Goal: Information Seeking & Learning: Learn about a topic

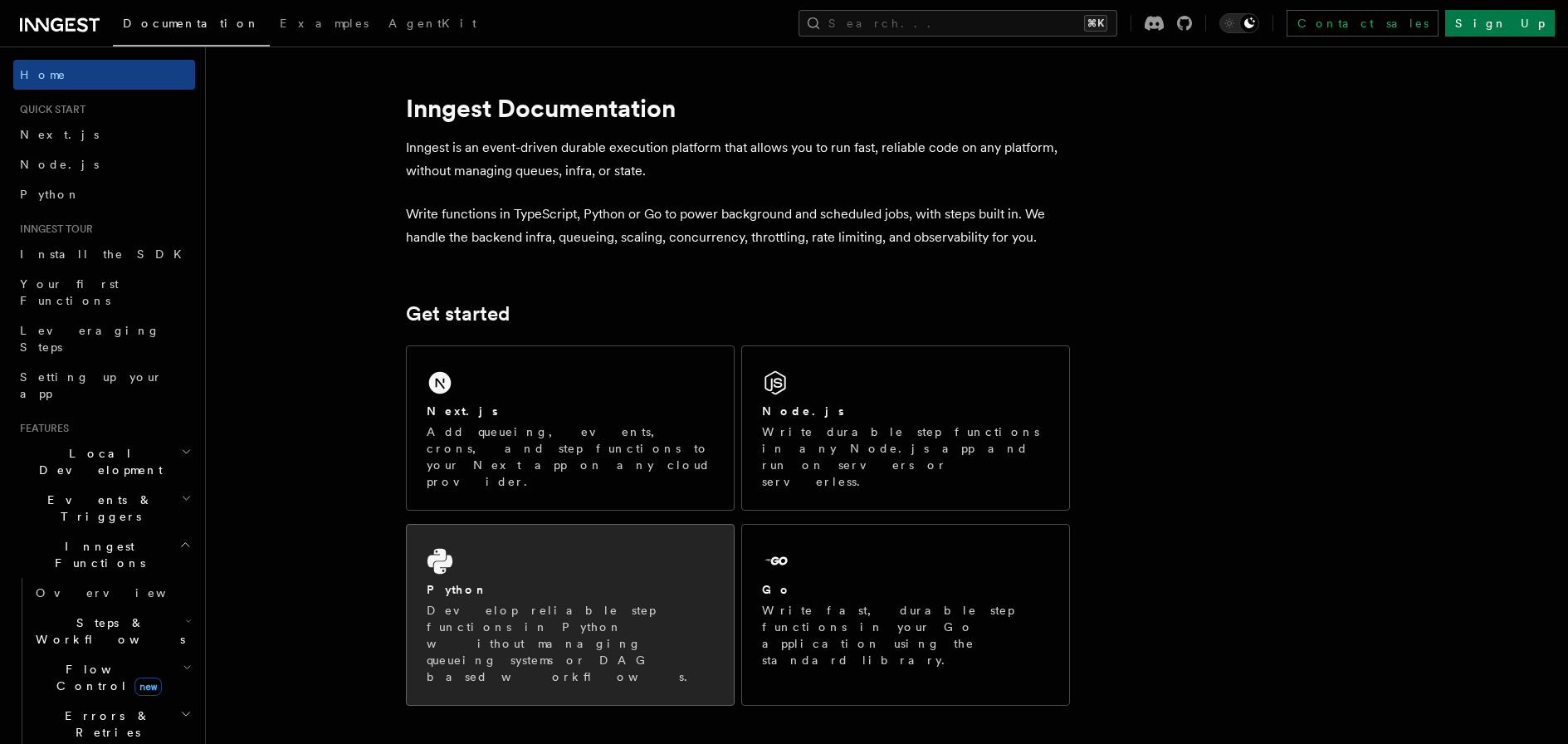
click at [473, 607] on div "Python Develop reliable step functions in Python without managing queueing syst…" at bounding box center [570, 614] width 327 height 180
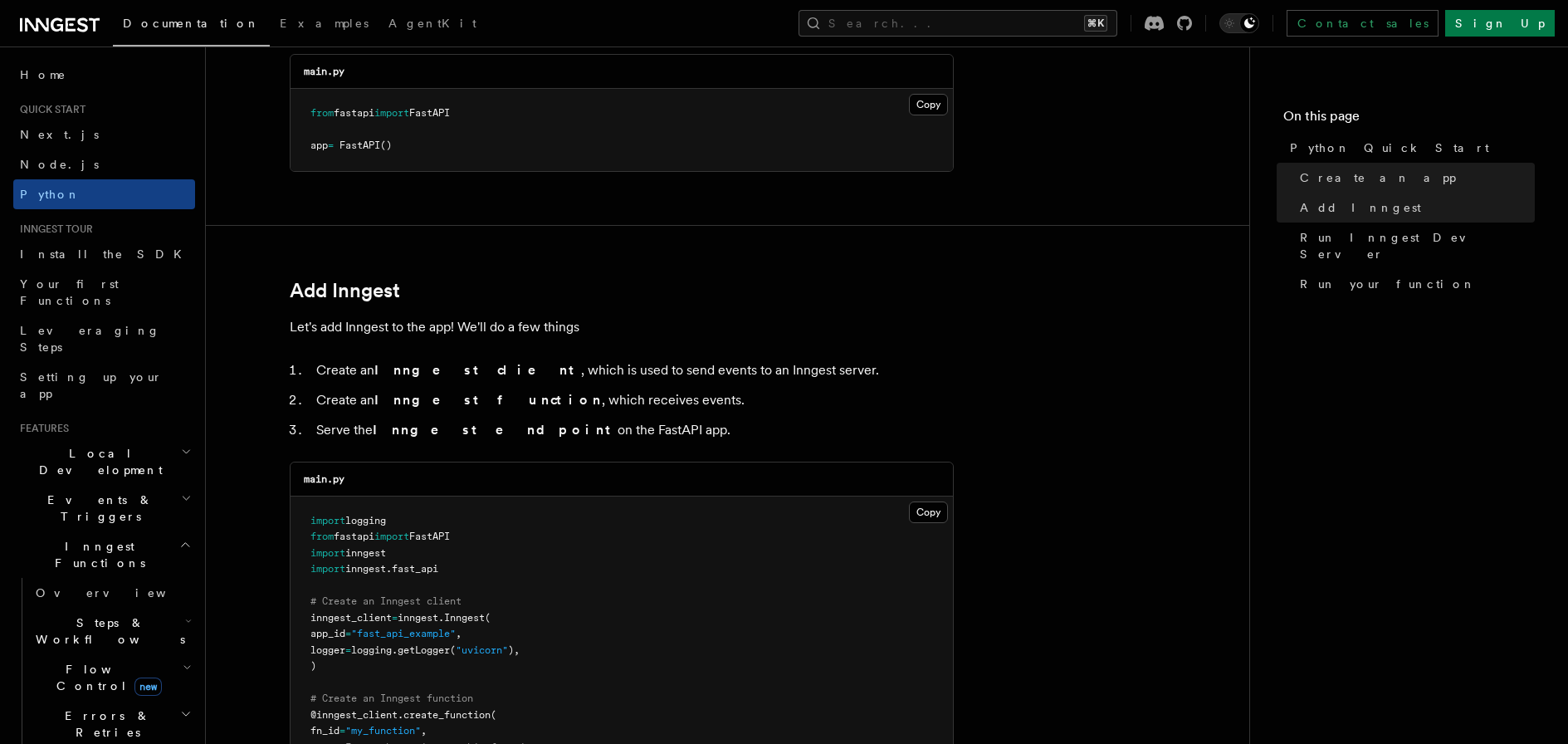
scroll to position [784, 0]
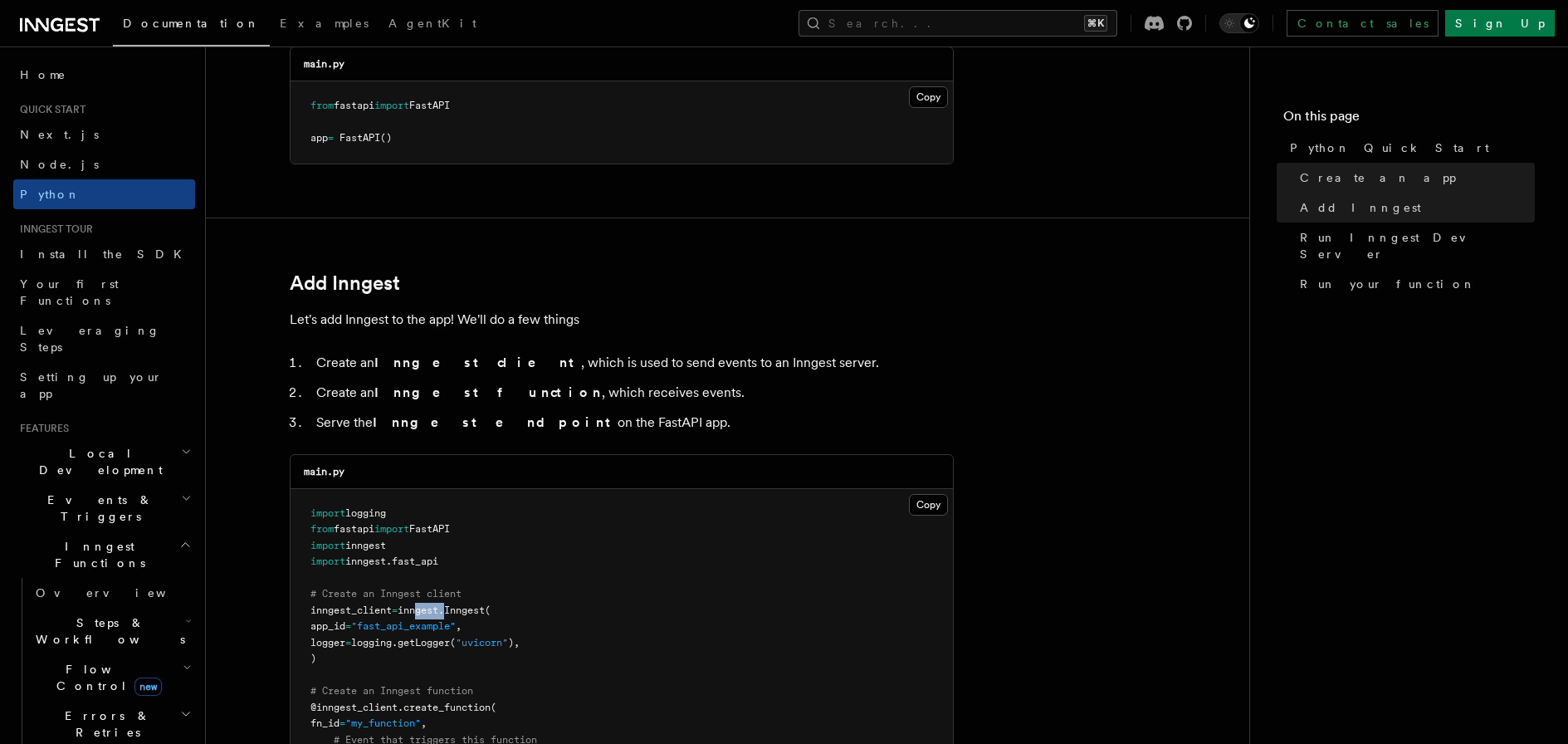
drag, startPoint x: 423, startPoint y: 613, endPoint x: 460, endPoint y: 613, distance: 37.0
click at [460, 613] on span "inngest_client = inngest . Inngest (" at bounding box center [401, 610] width 180 height 12
click at [83, 491] on span "Events & Triggers" at bounding box center [97, 508] width 168 height 33
click at [87, 531] on link "Overview" at bounding box center [112, 546] width 166 height 30
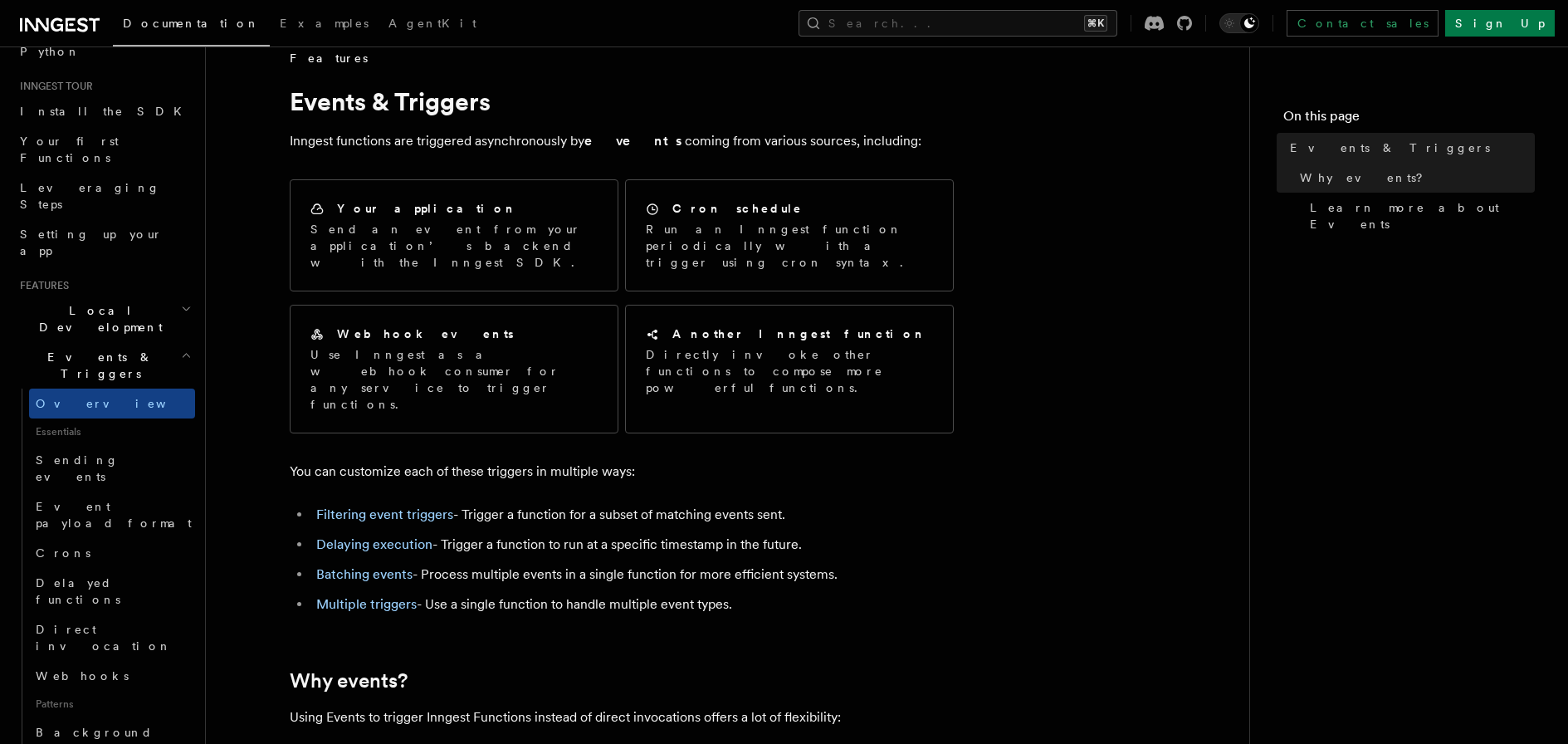
scroll to position [28, 0]
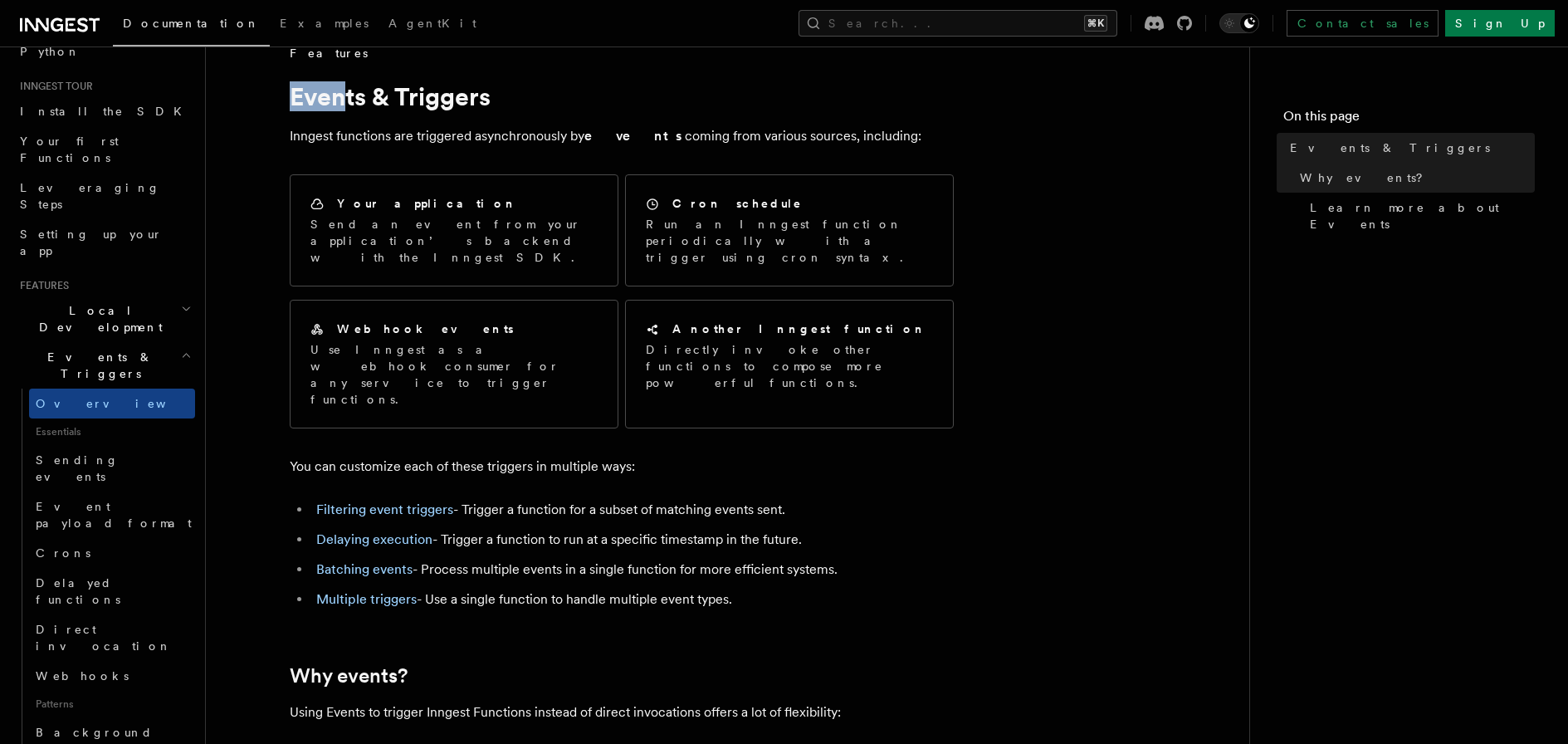
drag, startPoint x: 290, startPoint y: 99, endPoint x: 338, endPoint y: 98, distance: 48.0
click at [338, 98] on h1 "Events & Triggers" at bounding box center [621, 96] width 664 height 30
click at [97, 349] on span "Events & Triggers" at bounding box center [97, 366] width 168 height 33
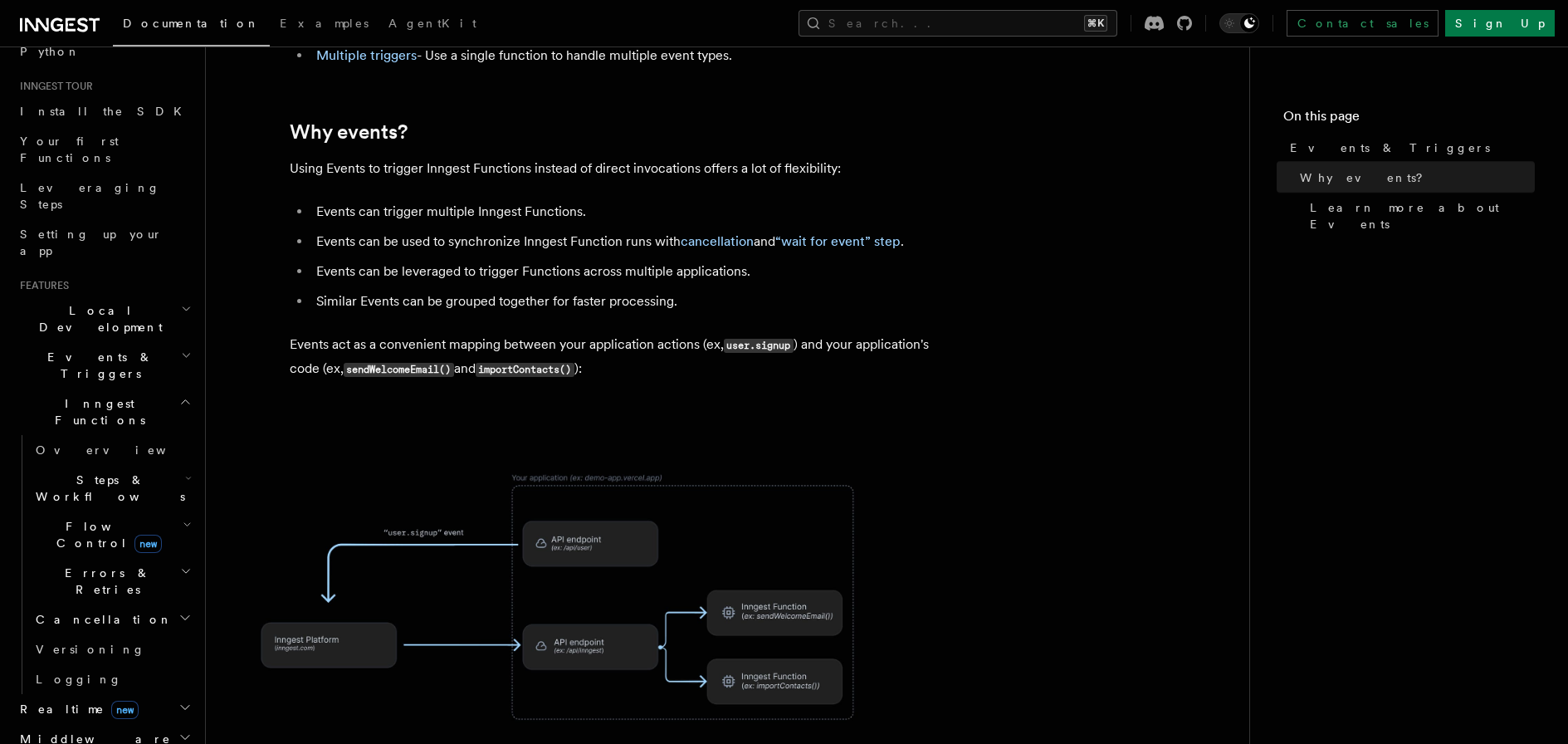
scroll to position [588, 0]
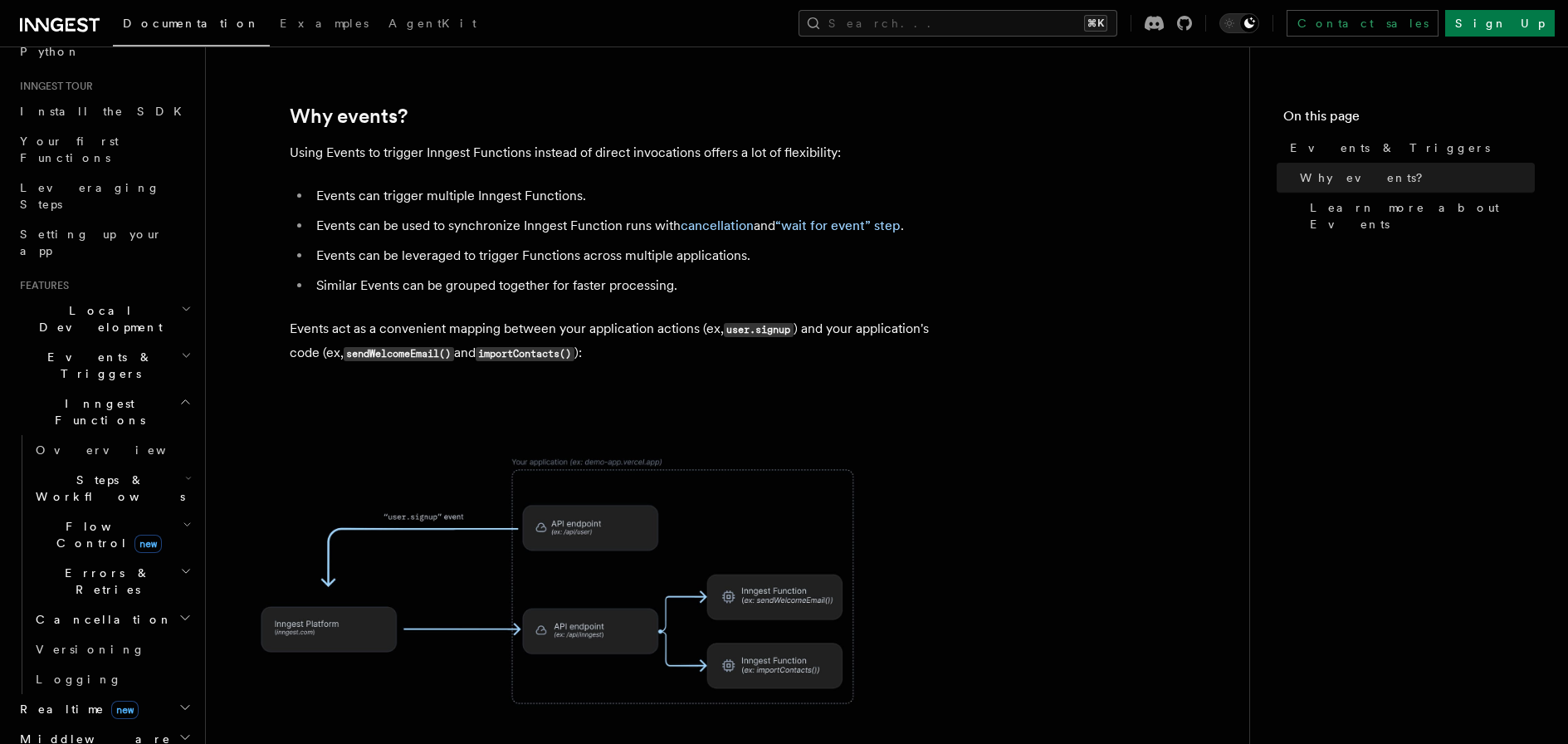
click at [102, 395] on span "Inngest Functions" at bounding box center [96, 411] width 166 height 33
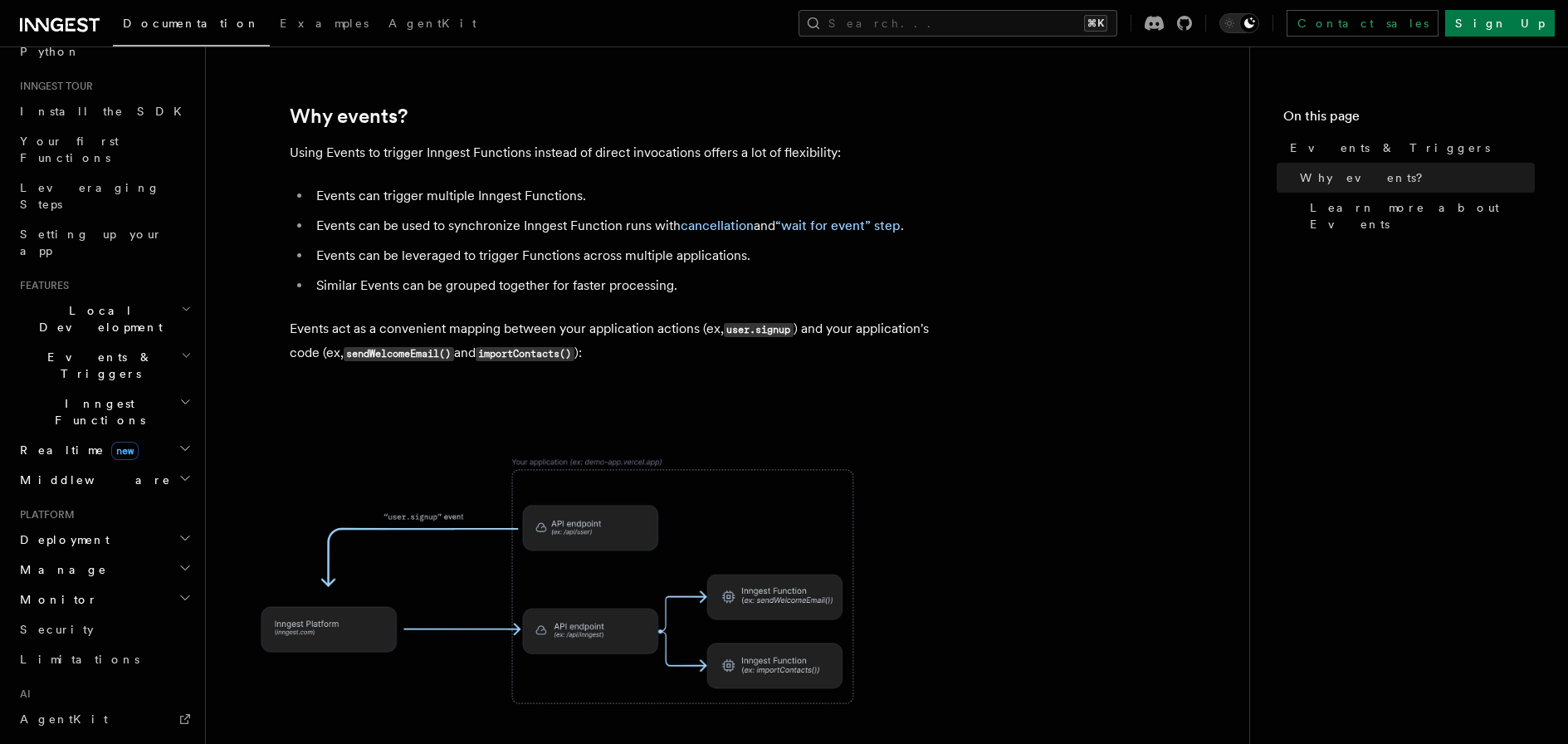
click at [101, 395] on span "Inngest Functions" at bounding box center [96, 411] width 166 height 33
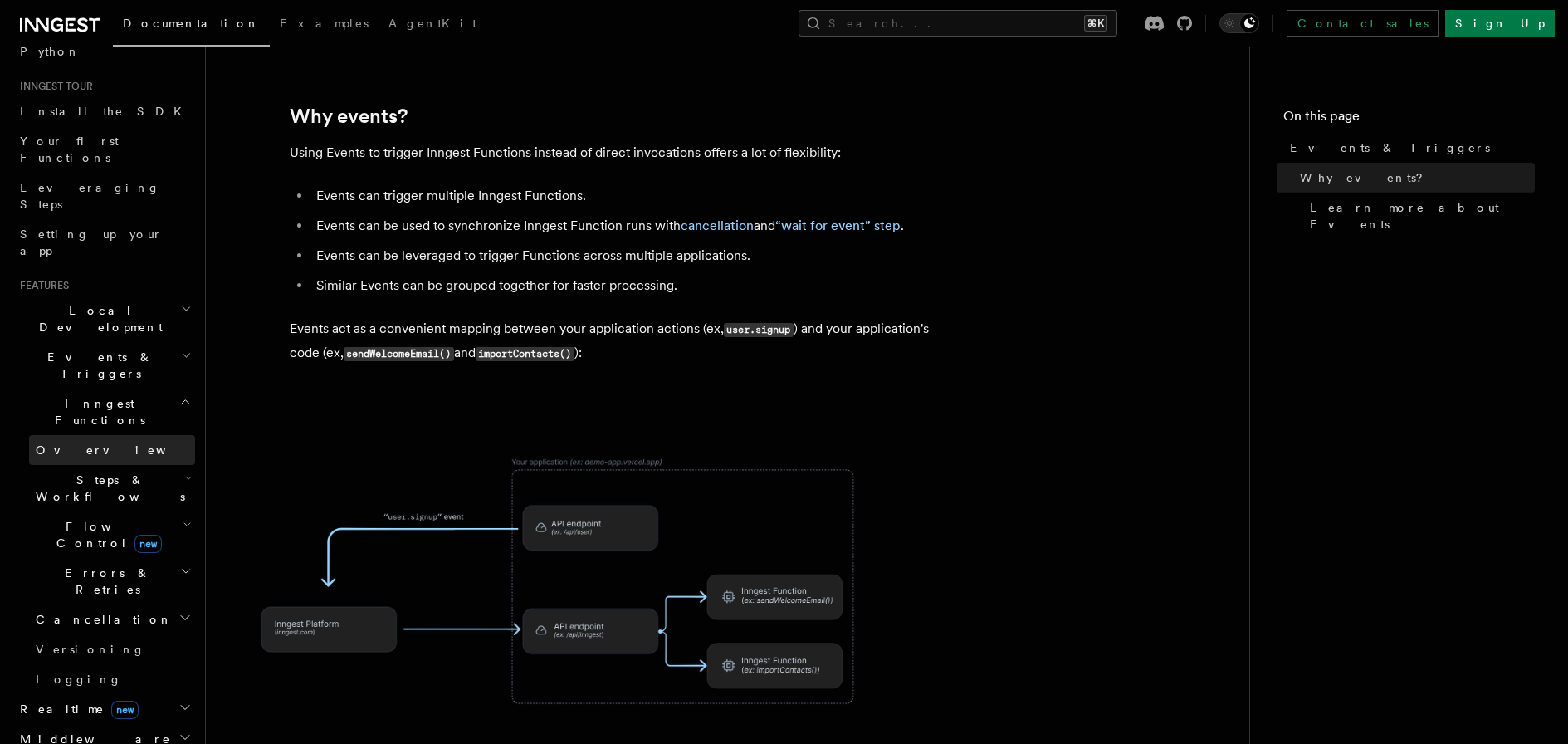
click at [87, 435] on link "Overview" at bounding box center [112, 450] width 166 height 30
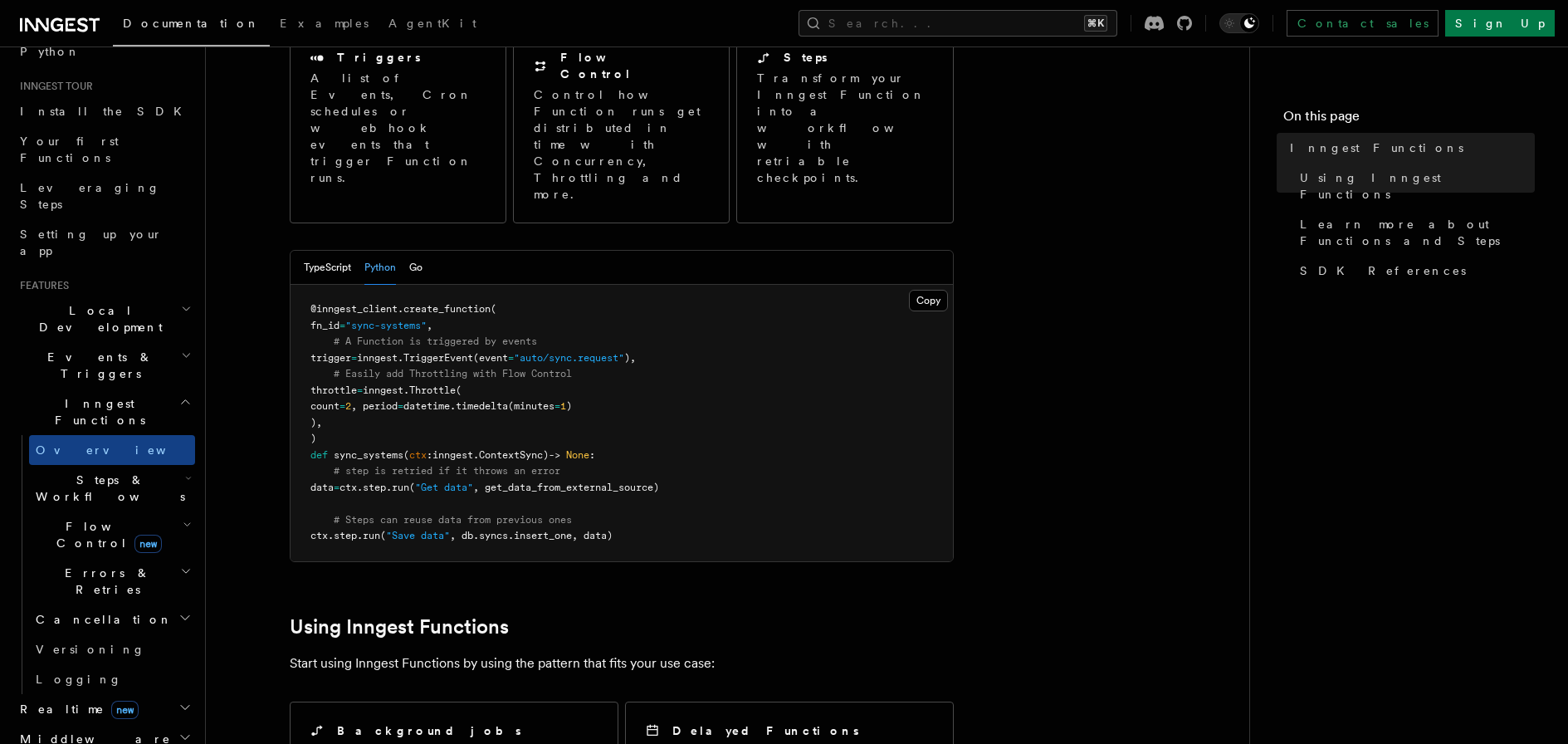
scroll to position [233, 0]
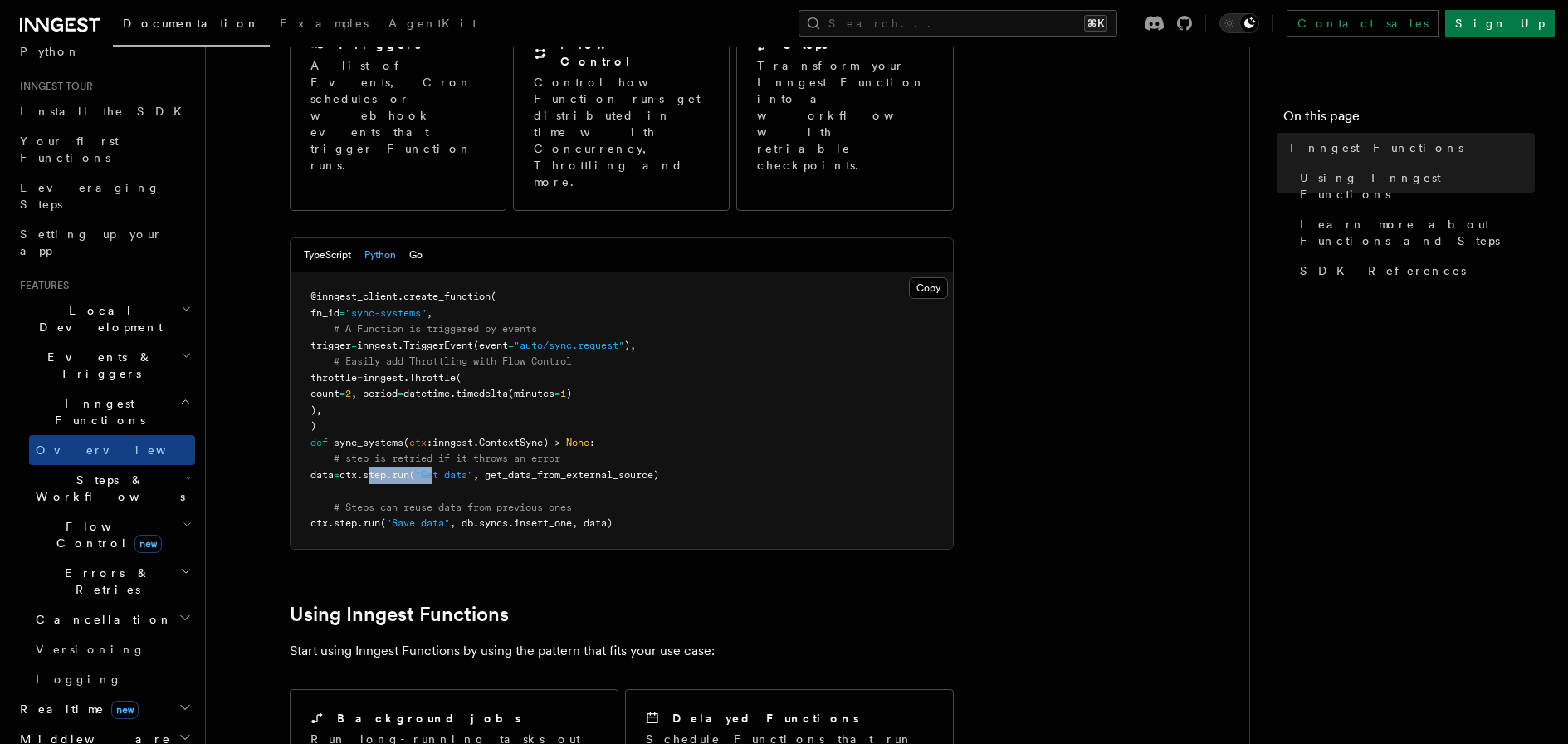
drag, startPoint x: 406, startPoint y: 405, endPoint x: 423, endPoint y: 444, distance: 42.5
click at [474, 469] on span "data = ctx . step . run ( "Get data" , get_data_from_external_source)" at bounding box center [485, 475] width 349 height 12
drag, startPoint x: 395, startPoint y: 456, endPoint x: 407, endPoint y: 456, distance: 12.0
click at [407, 518] on span "ctx . step . run ( "Save data" , db.syncs.insert_one, data)" at bounding box center [462, 524] width 302 height 12
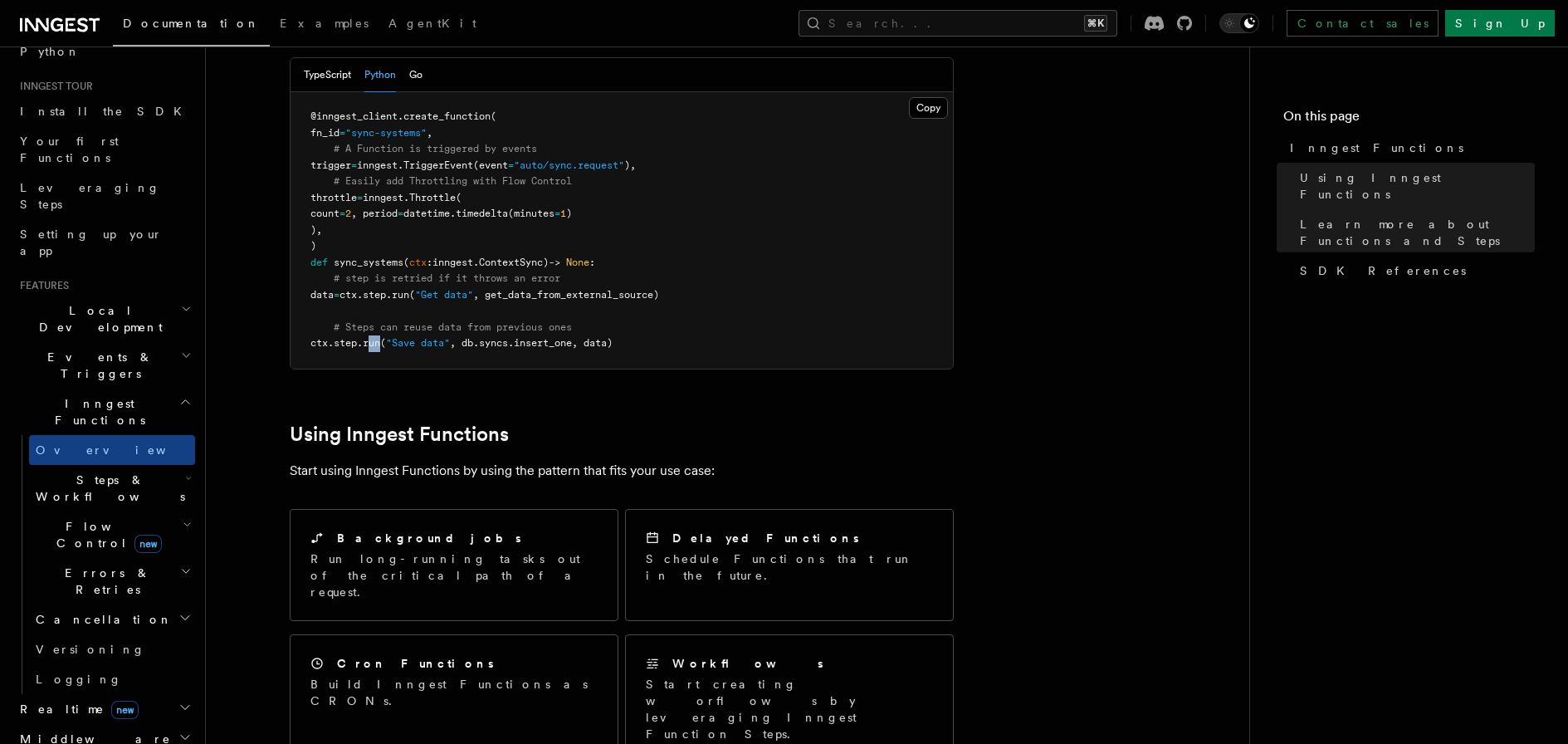
scroll to position [0, 0]
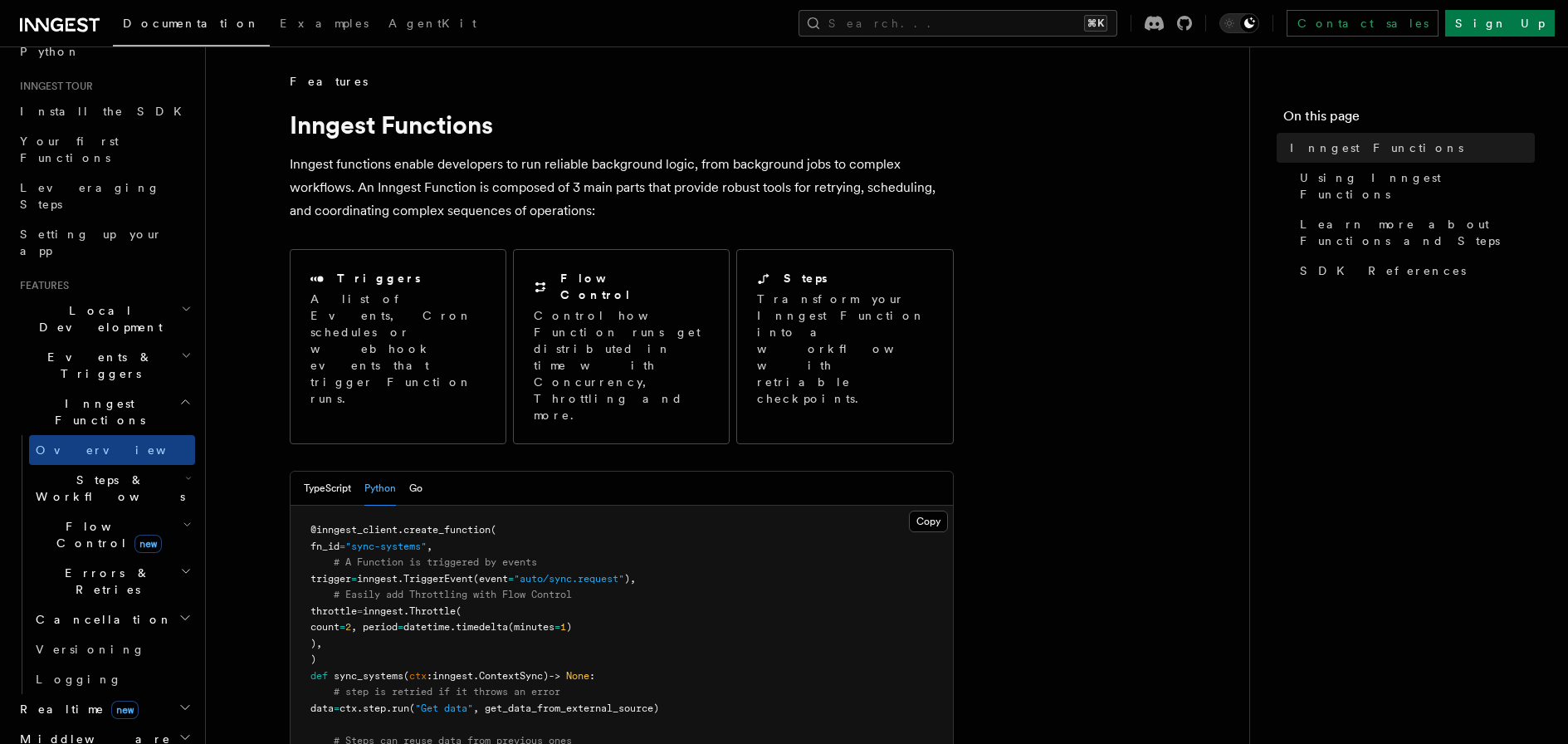
click at [42, 24] on icon at bounding box center [37, 25] width 24 height 14
